Goal: Use online tool/utility: Utilize a website feature to perform a specific function

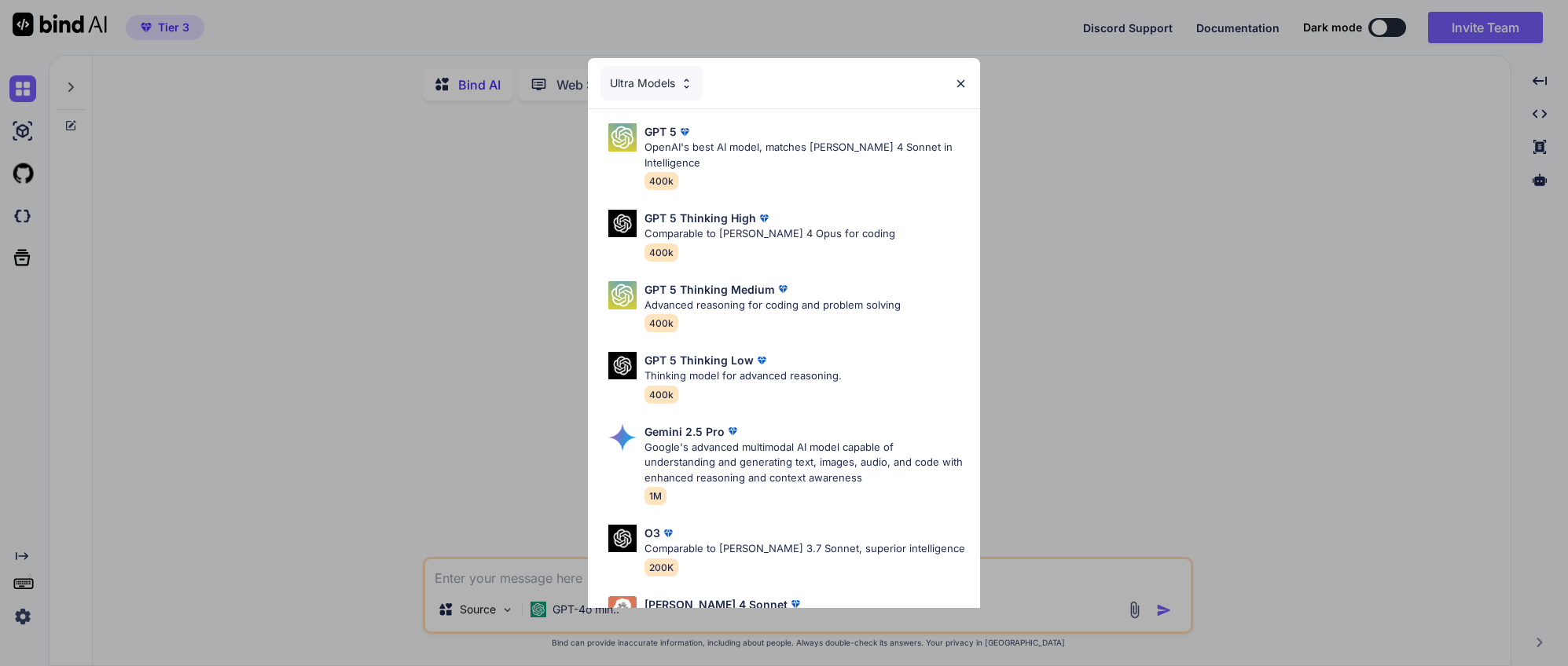
click at [952, 84] on div "Ultra Models" at bounding box center [784, 83] width 392 height 51
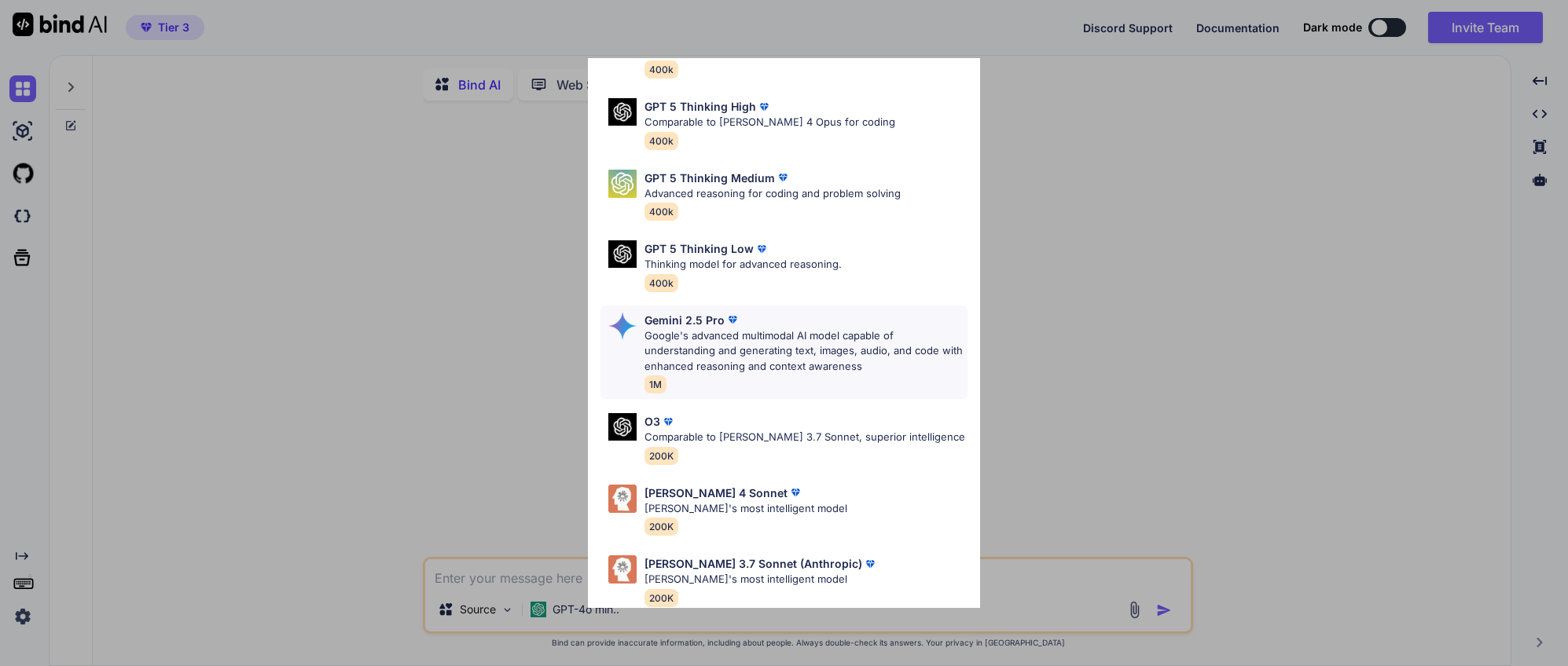
scroll to position [128, 0]
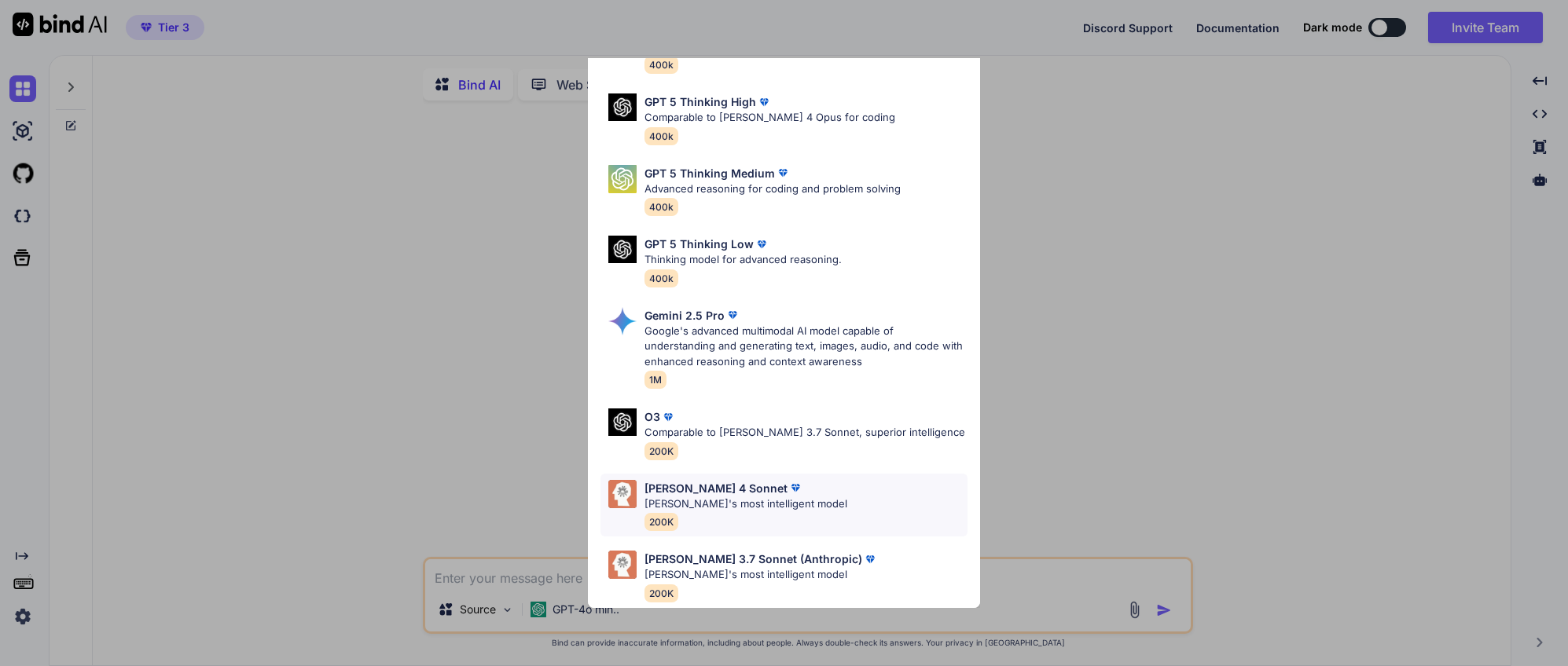
click at [805, 494] on div "[PERSON_NAME] 4 Sonnet [PERSON_NAME]'s most intelligent model 200K" at bounding box center [784, 505] width 367 height 63
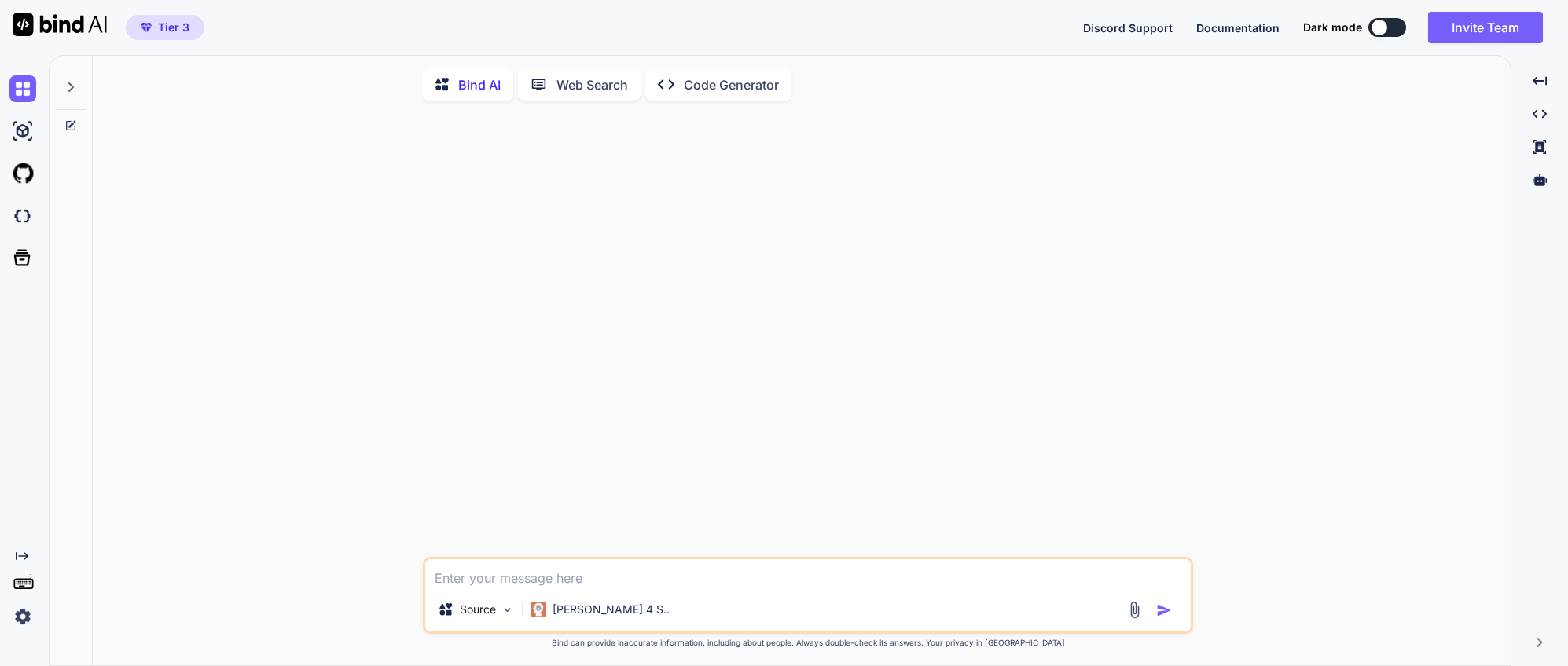
click at [980, 438] on div at bounding box center [809, 335] width 767 height 444
click at [33, 615] on img at bounding box center [23, 617] width 27 height 27
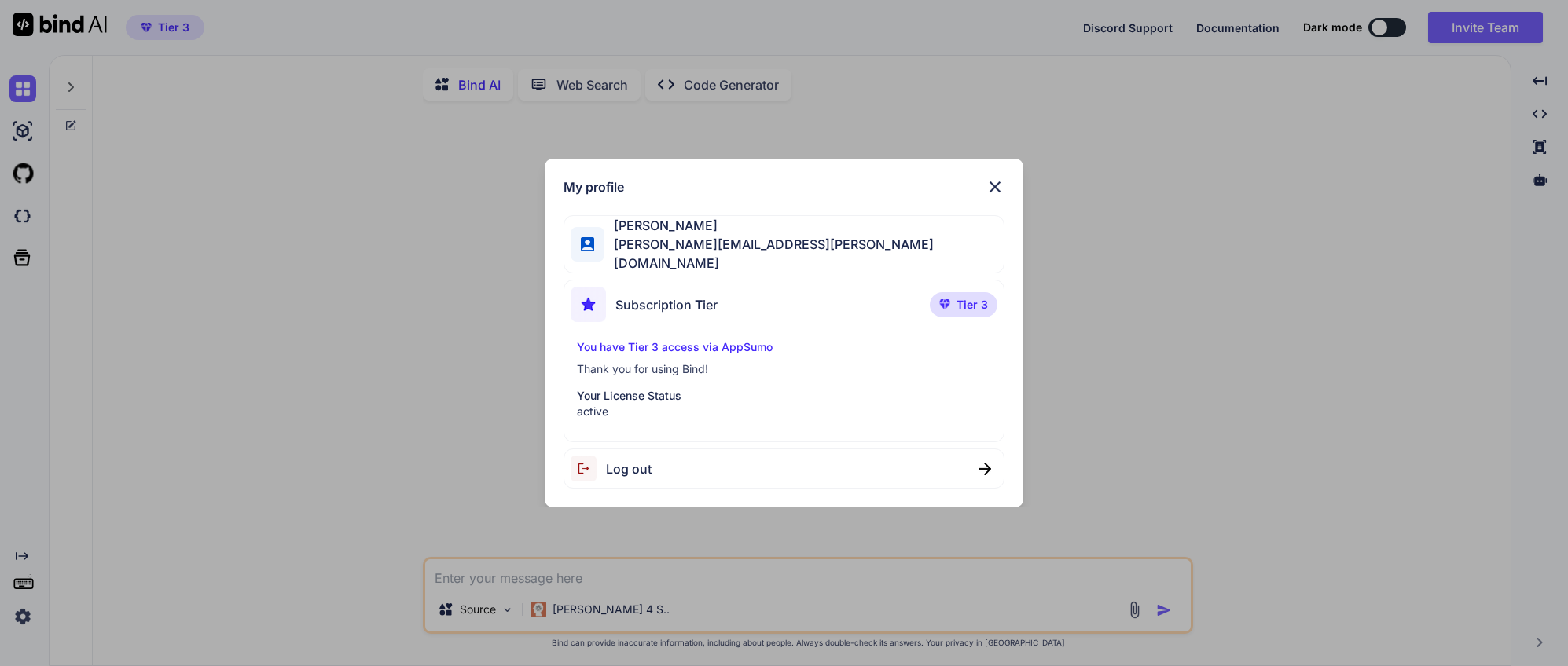
click at [998, 193] on img at bounding box center [995, 187] width 19 height 19
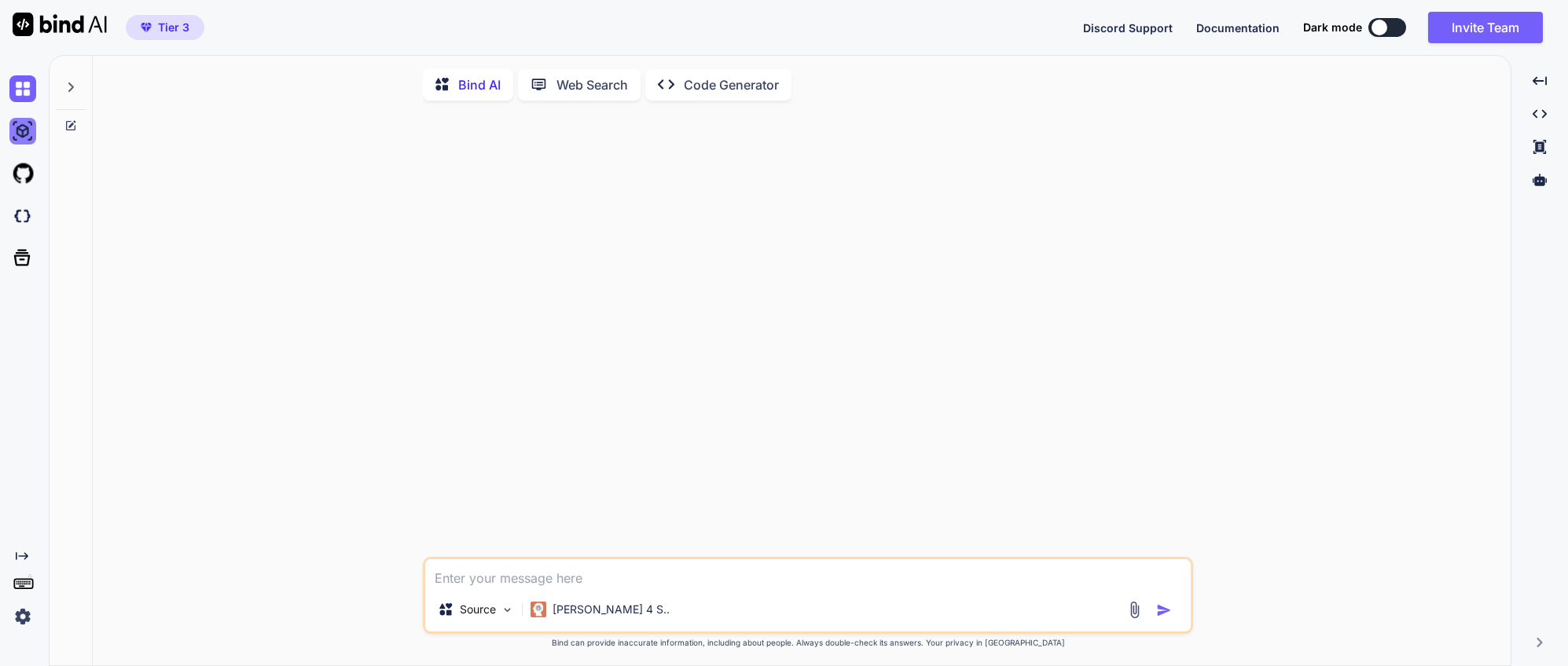
click at [25, 131] on img at bounding box center [23, 131] width 27 height 27
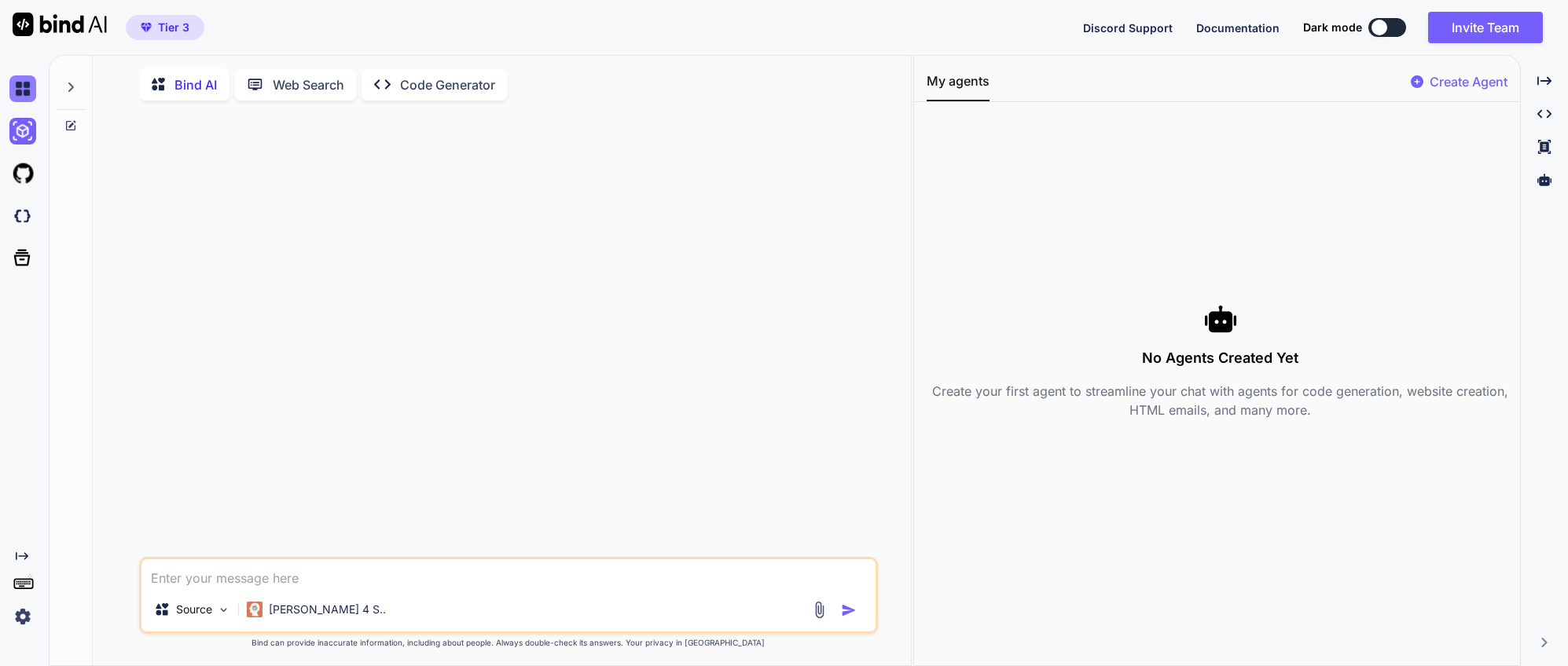
click at [25, 94] on img at bounding box center [23, 89] width 27 height 27
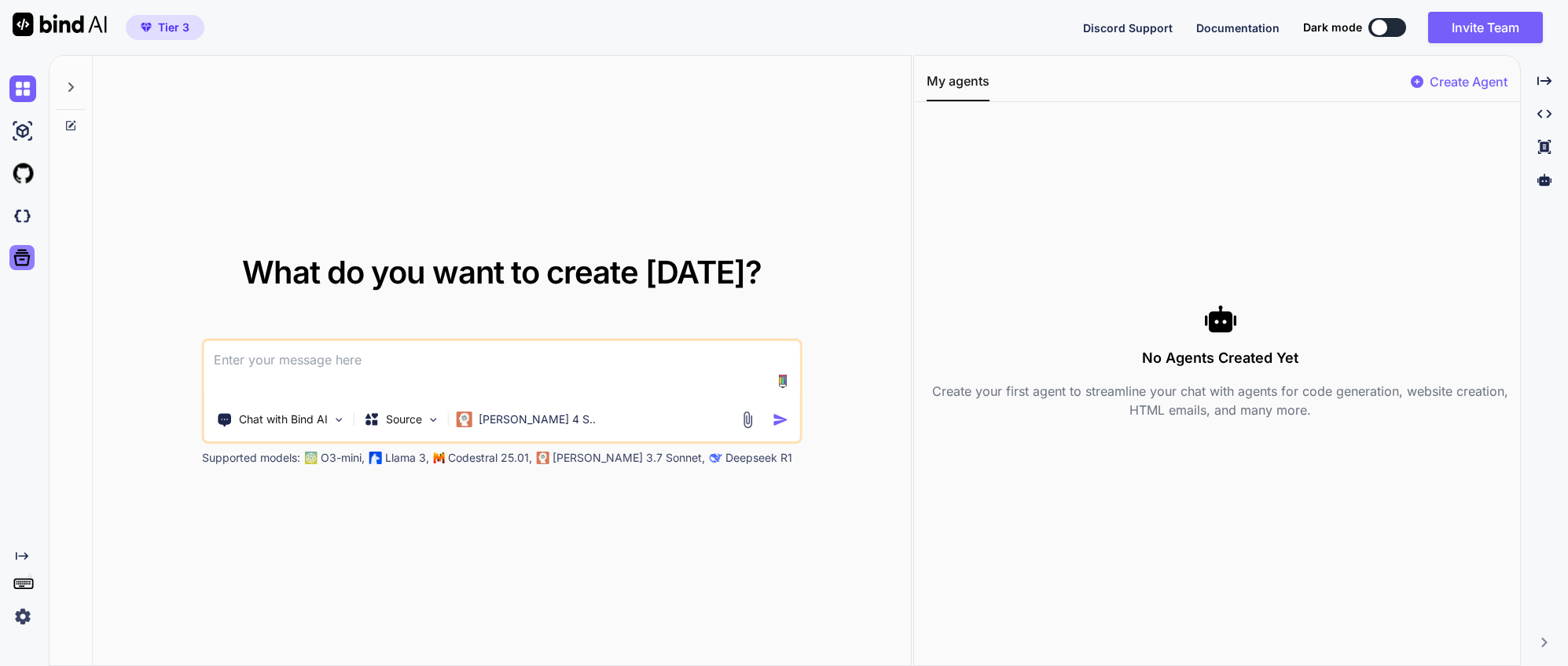
click at [25, 258] on icon at bounding box center [22, 258] width 22 height 22
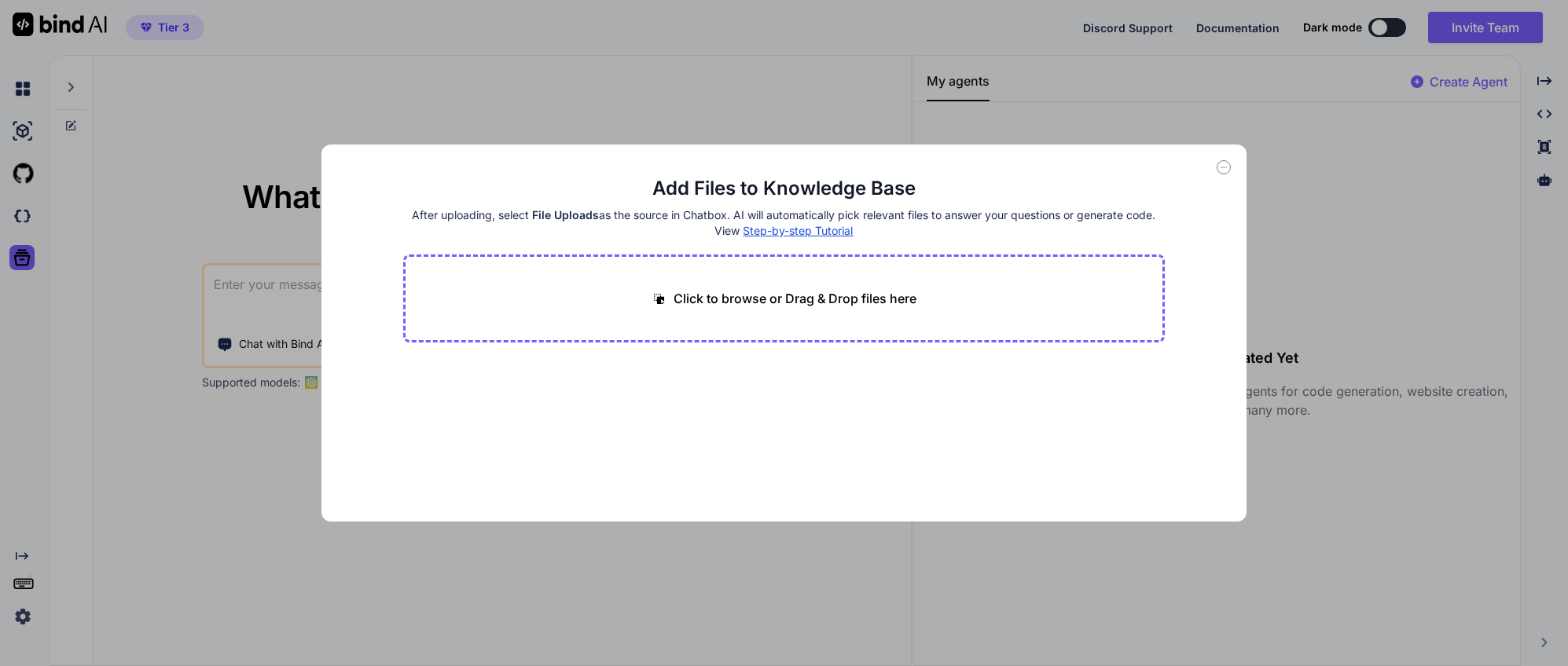
click at [1222, 169] on icon at bounding box center [1224, 168] width 14 height 14
type textarea "x"
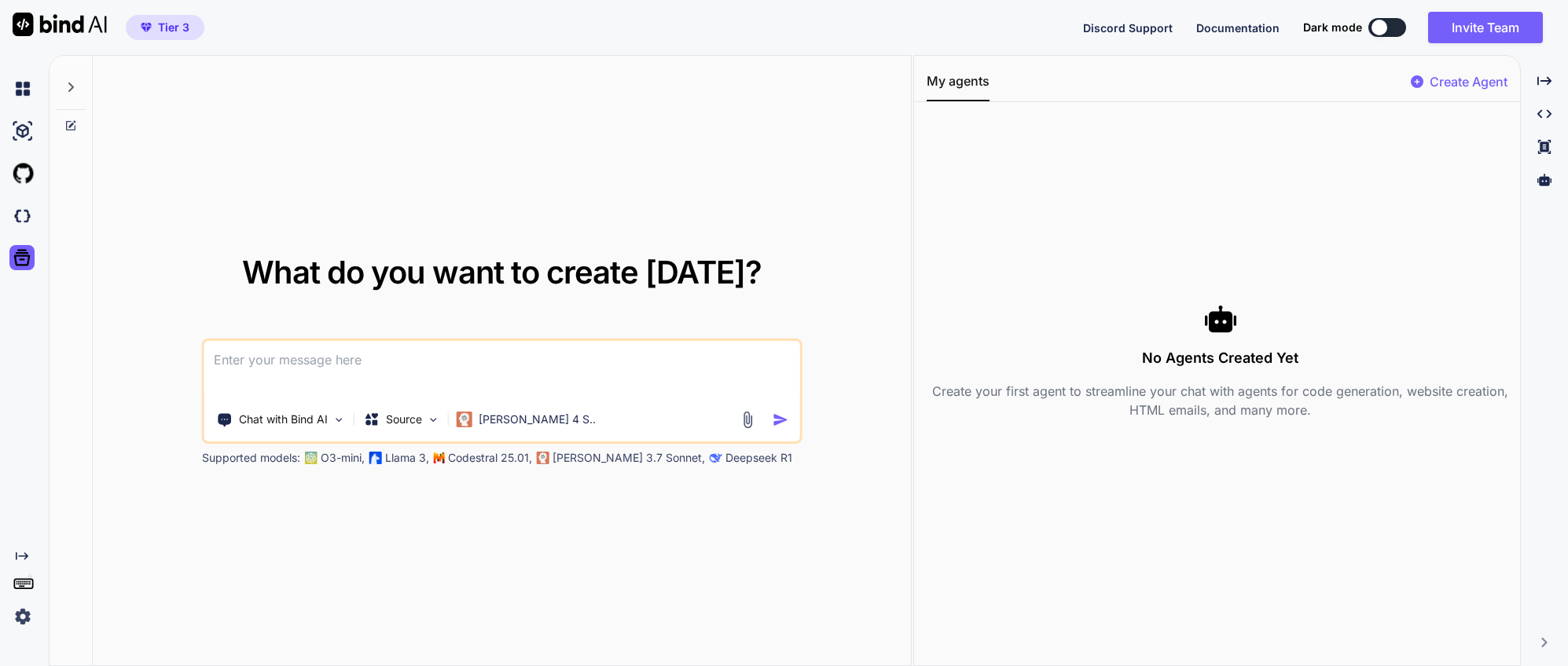
click at [21, 558] on icon "Created with Pixso." at bounding box center [22, 556] width 13 height 13
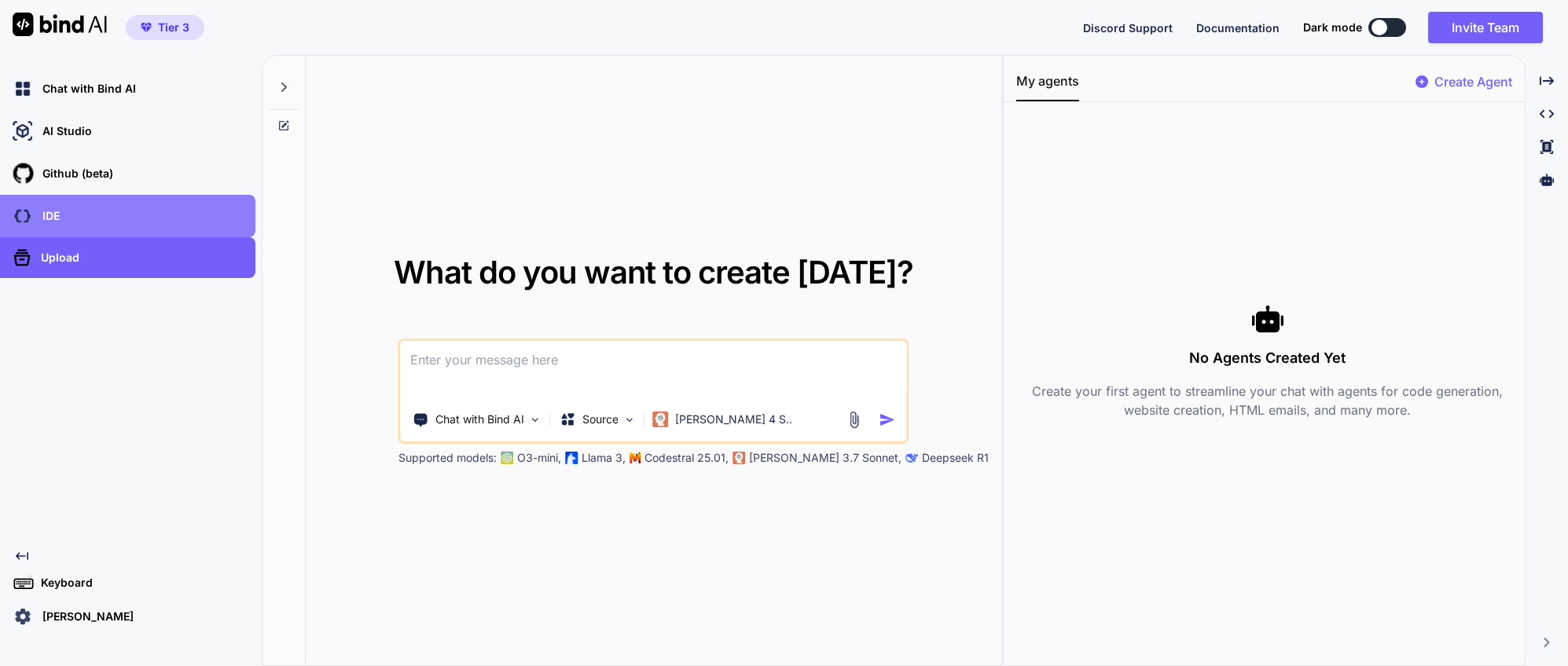
click at [91, 222] on div "IDE" at bounding box center [132, 216] width 246 height 27
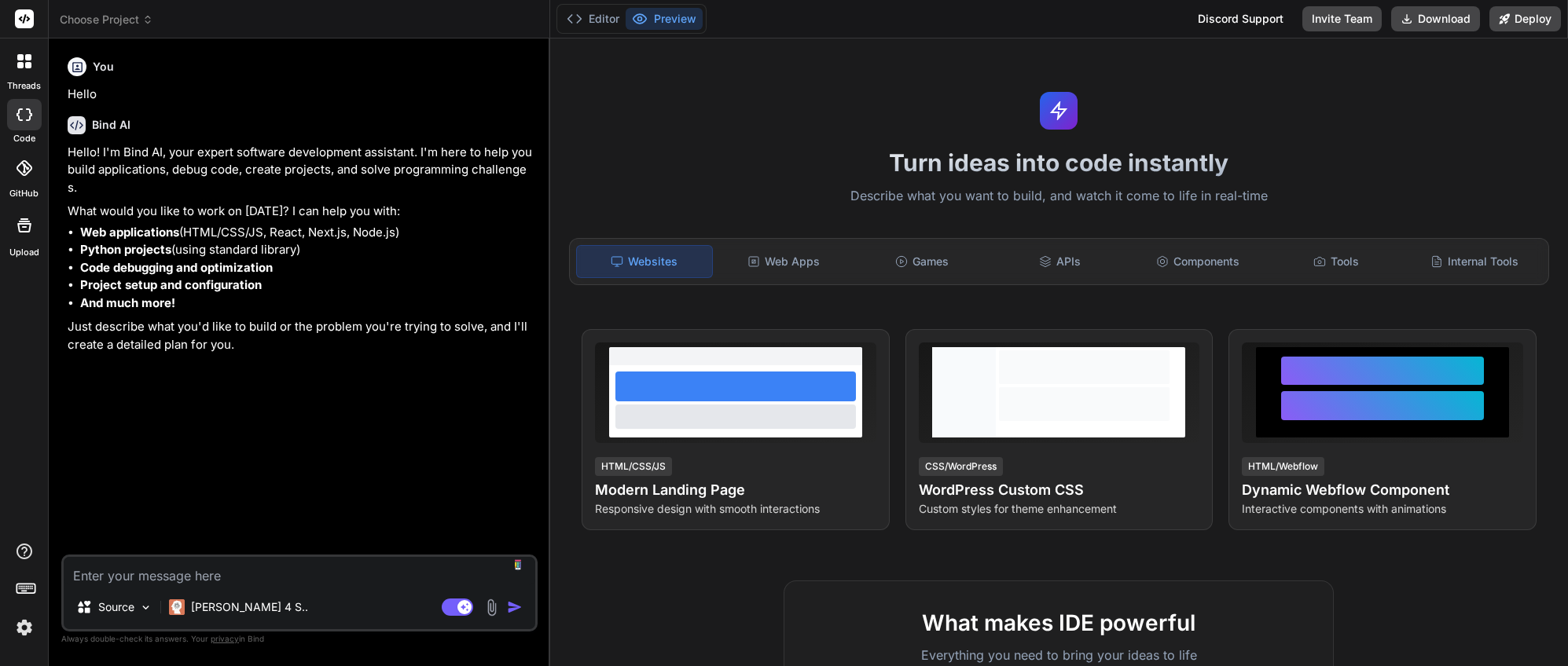
type textarea "x"
